Goal: Information Seeking & Learning: Find specific fact

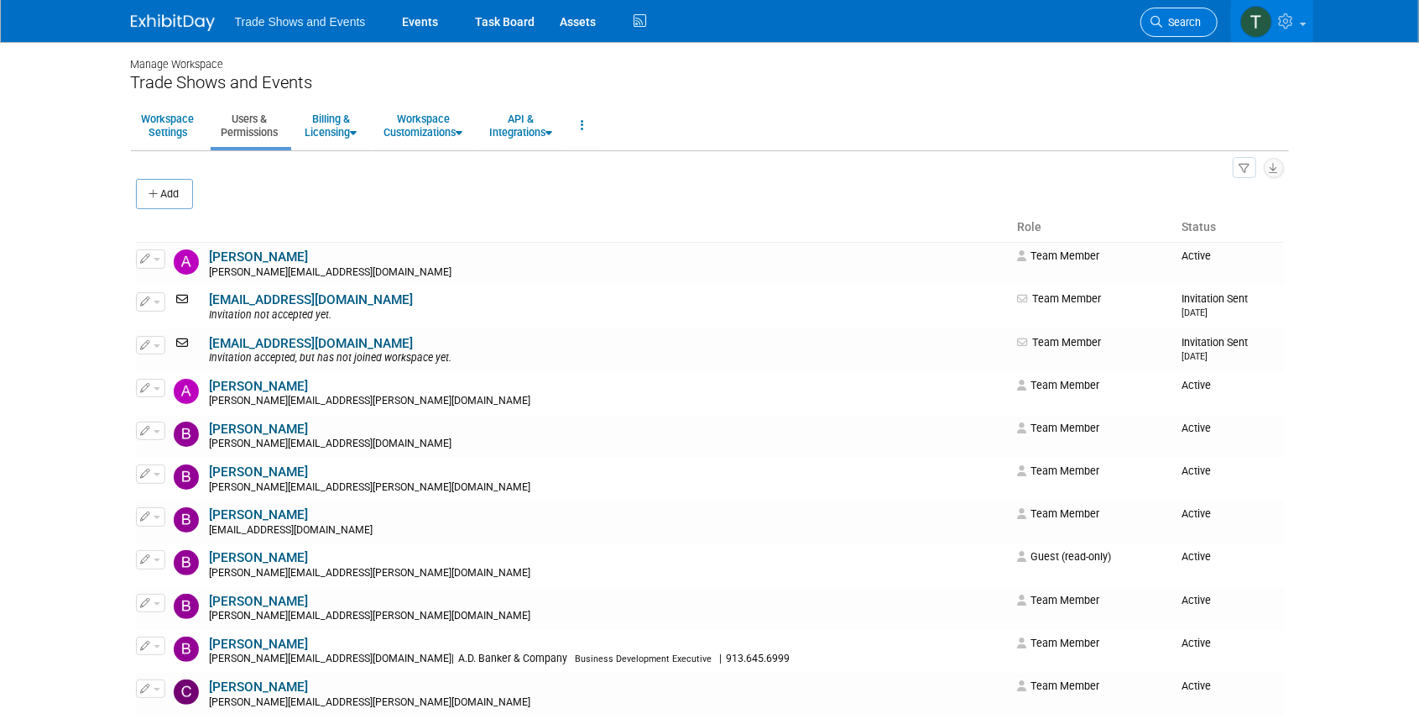
click at [1176, 27] on span "Search" at bounding box center [1182, 22] width 39 height 13
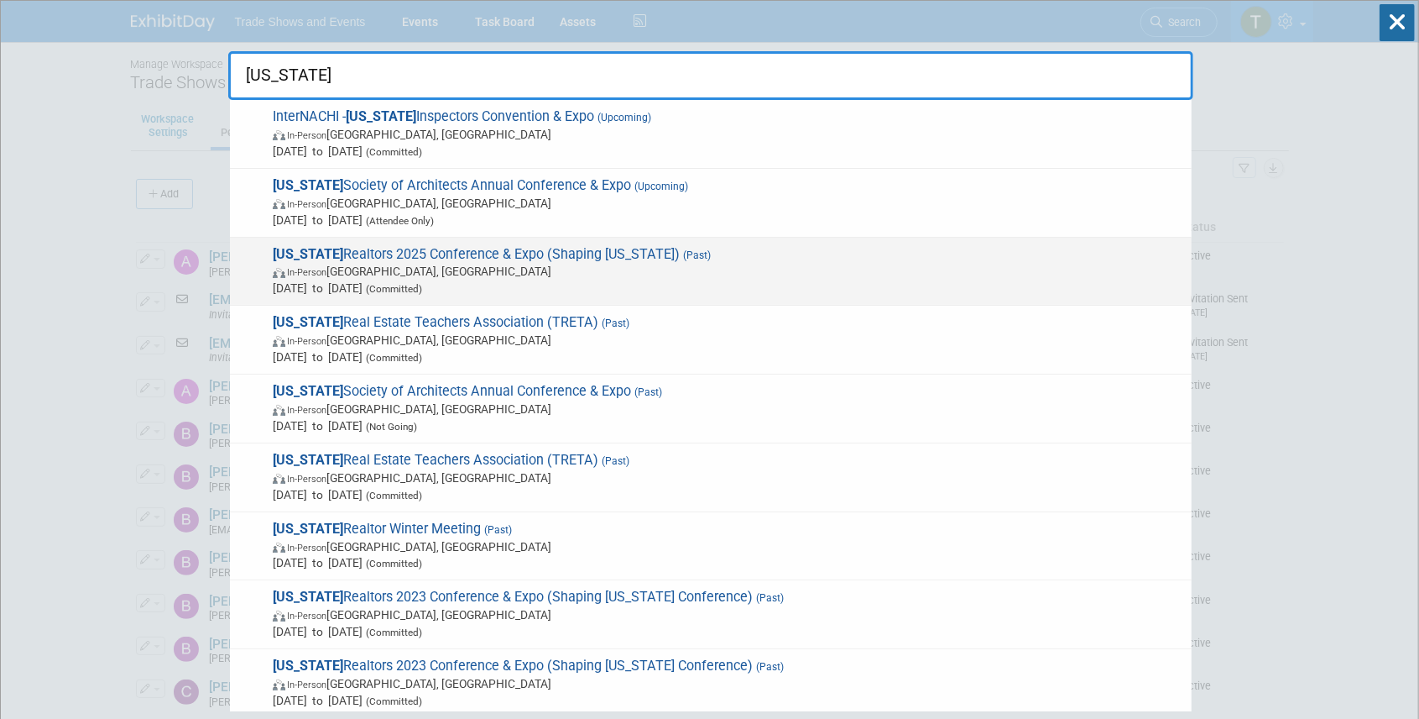
type input "[US_STATE]"
click at [425, 252] on span "[US_STATE] Realtors 2025 Conference & Expo (Shaping [US_STATE]) (Past) In-Perso…" at bounding box center [726, 271] width 916 height 51
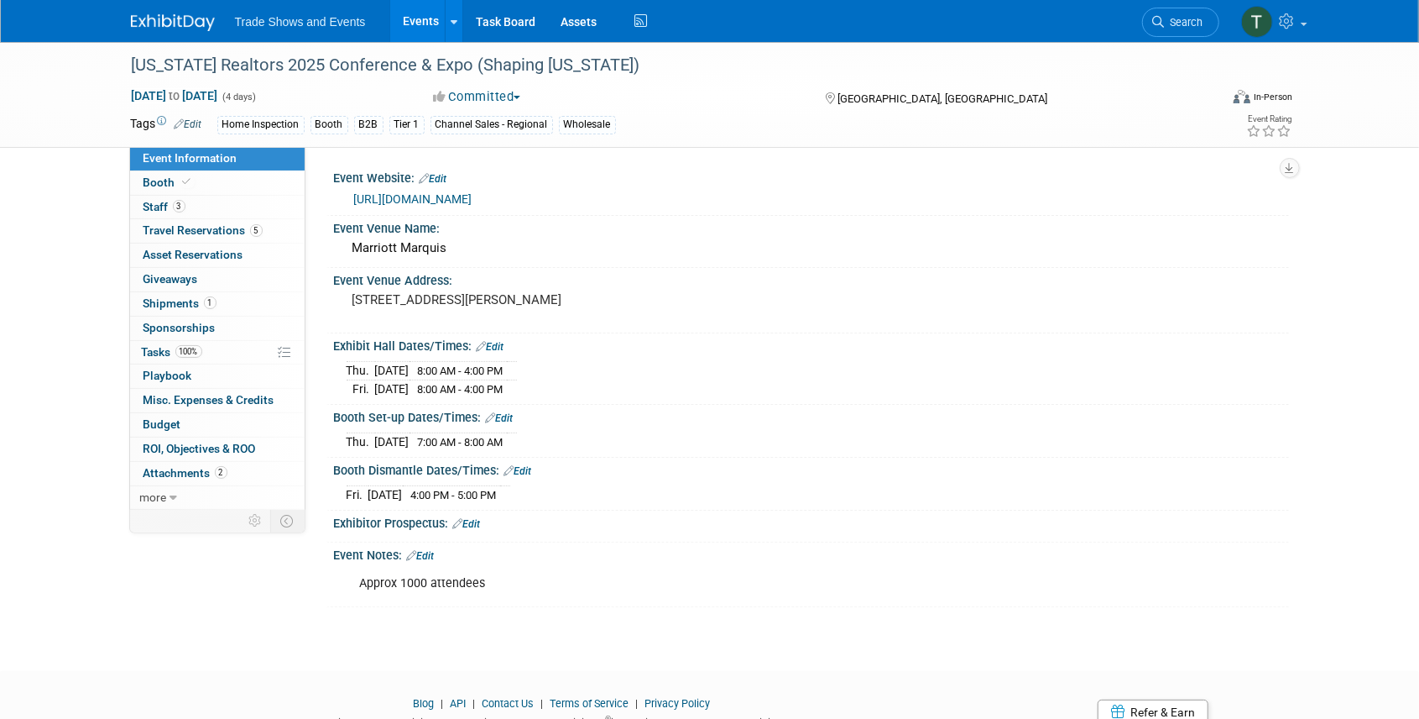
click at [431, 551] on link "Edit" at bounding box center [421, 556] width 28 height 12
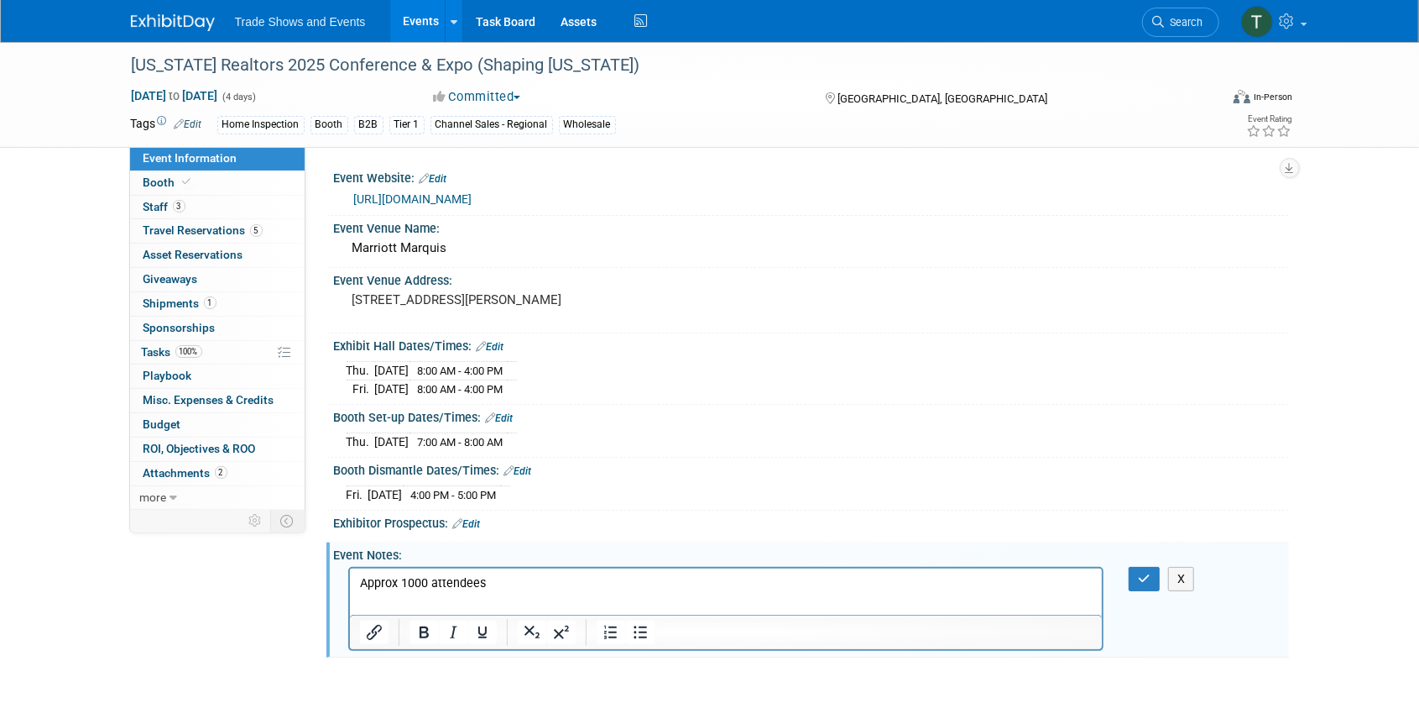
click at [515, 583] on p "Approx 1000 attendees" at bounding box center [726, 582] width 734 height 17
